Goal: Task Accomplishment & Management: Understand process/instructions

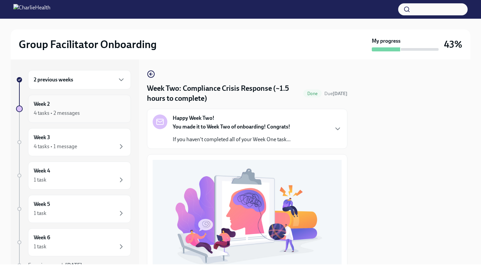
click at [89, 109] on div "Week 2 4 tasks • 2 messages" at bounding box center [80, 109] width 92 height 17
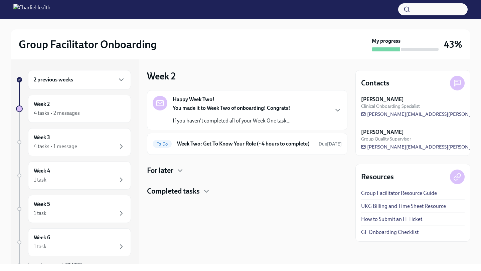
click at [89, 109] on div "Week 2 4 tasks • 2 messages" at bounding box center [80, 109] width 92 height 17
click at [207, 148] on h6 "Week Two: Get To Know Your Role (~4 hours to complete)" at bounding box center [245, 143] width 136 height 7
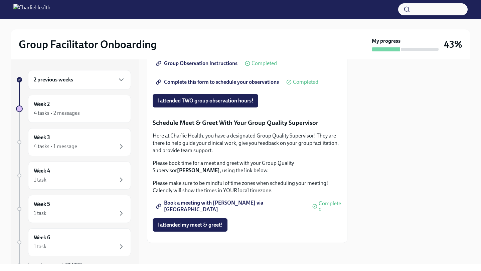
scroll to position [630, 0]
click at [103, 110] on div "4 tasks • 2 messages" at bounding box center [80, 113] width 92 height 8
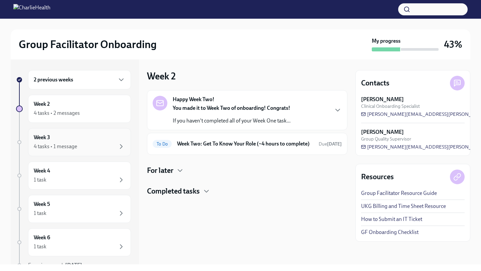
click at [103, 144] on div "4 tasks • 1 message" at bounding box center [80, 147] width 92 height 8
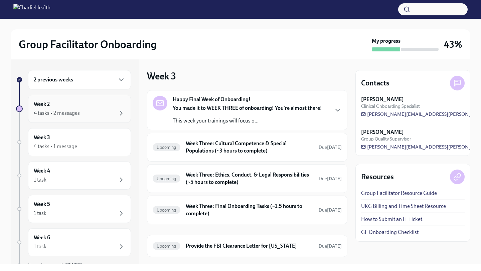
click at [94, 119] on div "Week 2 4 tasks • 2 messages" at bounding box center [79, 109] width 103 height 28
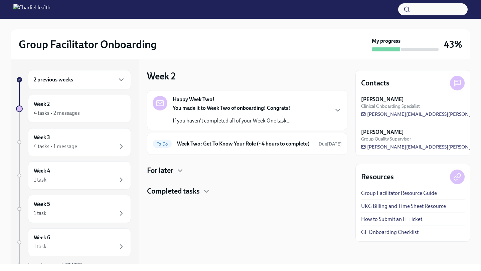
click at [169, 176] on h4 "For later" at bounding box center [160, 171] width 26 height 10
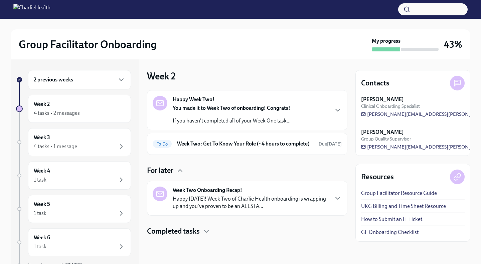
click at [169, 176] on h4 "For later" at bounding box center [160, 171] width 26 height 10
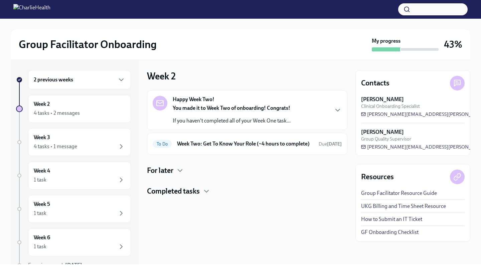
click at [175, 196] on h4 "Completed tasks" at bounding box center [173, 191] width 53 height 10
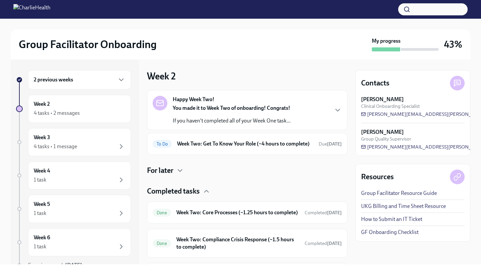
scroll to position [62, 0]
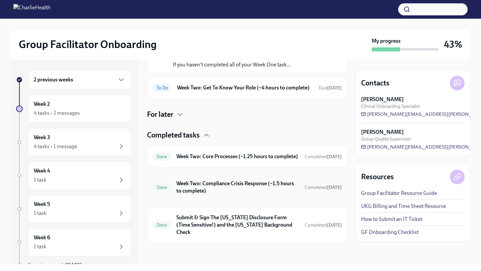
click at [200, 193] on h6 "Week Two: Compliance Crisis Response (~1.5 hours to complete)" at bounding box center [237, 187] width 123 height 15
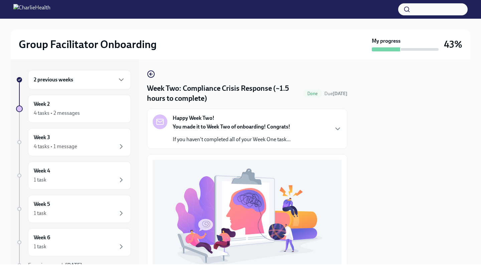
scroll to position [186, 0]
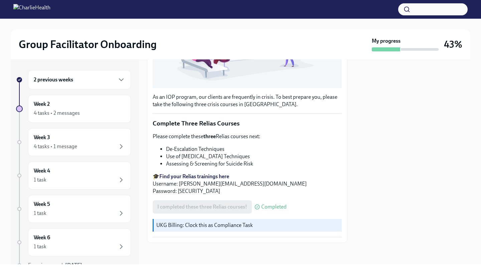
click at [194, 174] on strong "Find your Relias trainings here" at bounding box center [194, 176] width 70 height 6
click at [104, 112] on div "4 tasks • 2 messages" at bounding box center [80, 113] width 92 height 8
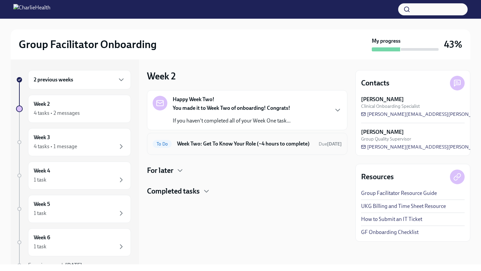
click at [194, 143] on h6 "Week Two: Get To Know Your Role (~4 hours to complete)" at bounding box center [245, 143] width 136 height 7
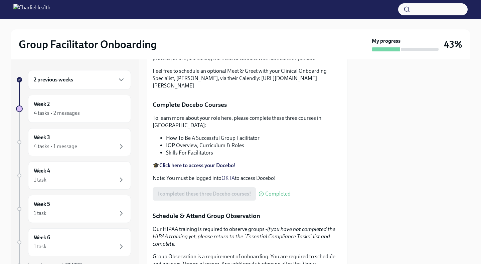
scroll to position [211, 0]
click at [108, 127] on div "2 previous weeks Week 2 4 tasks • 2 messages Week 3 4 tasks • 1 message Week 4 …" at bounding box center [73, 183] width 115 height 226
click at [107, 112] on div "4 tasks • 2 messages" at bounding box center [80, 113] width 92 height 8
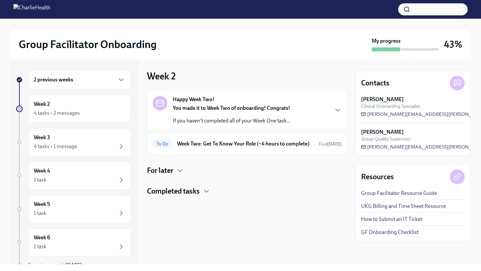
click at [107, 112] on div "4 tasks • 2 messages" at bounding box center [80, 113] width 92 height 8
click at [224, 148] on h6 "Week Two: Get To Know Your Role (~4 hours to complete)" at bounding box center [245, 143] width 136 height 7
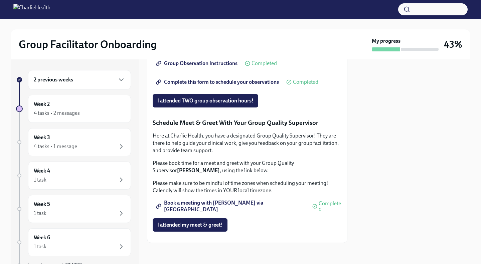
scroll to position [563, 0]
